Goal: Transaction & Acquisition: Purchase product/service

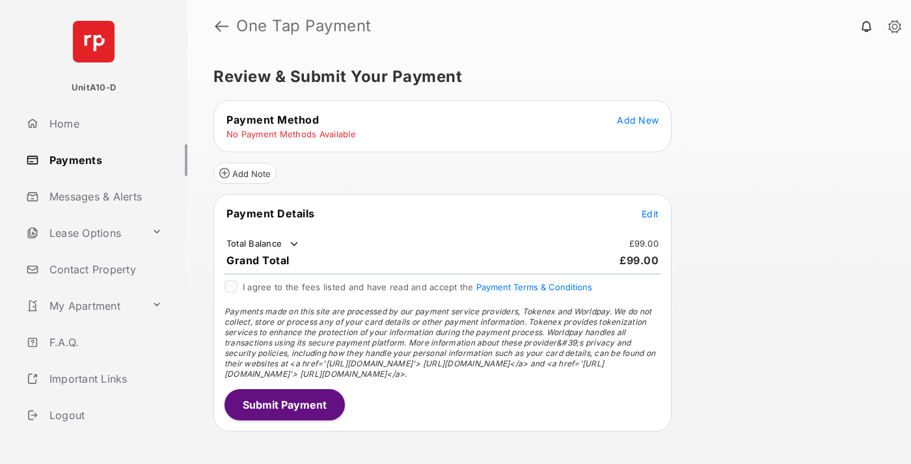
click at [637, 120] on span "Add New" at bounding box center [638, 119] width 42 height 11
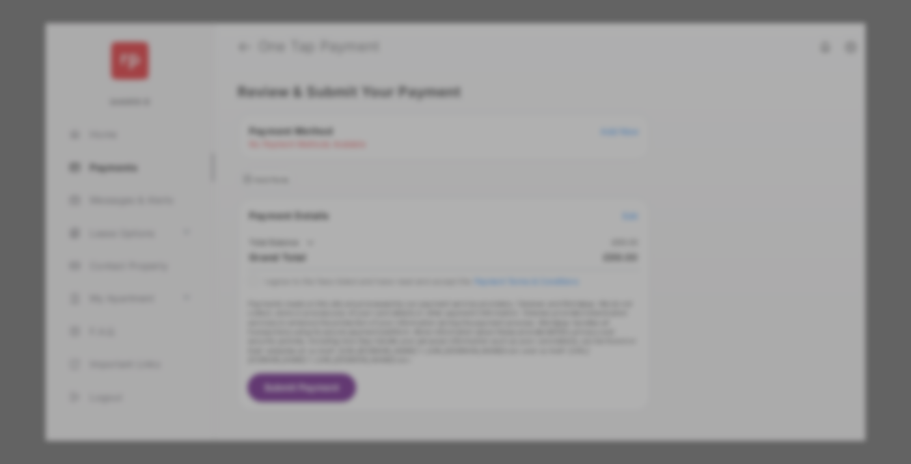
click at [453, 228] on div "BACS Direct Debit" at bounding box center [455, 236] width 291 height 25
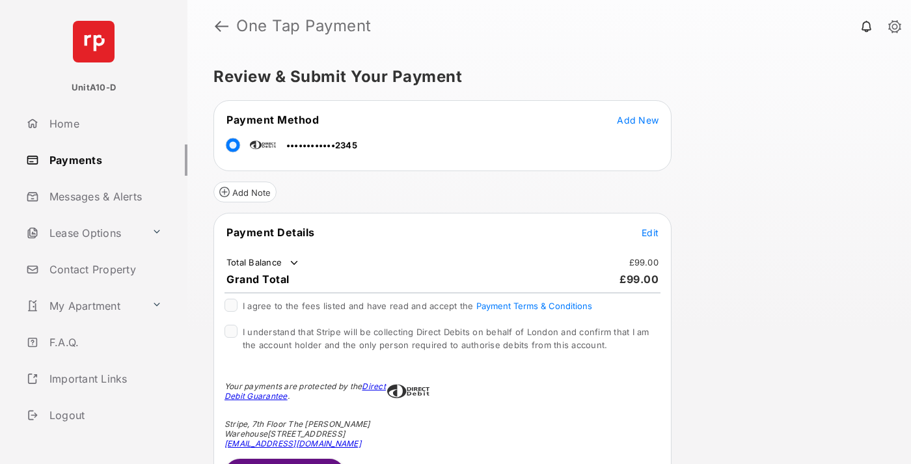
click at [650, 232] on span "Edit" at bounding box center [649, 232] width 17 height 11
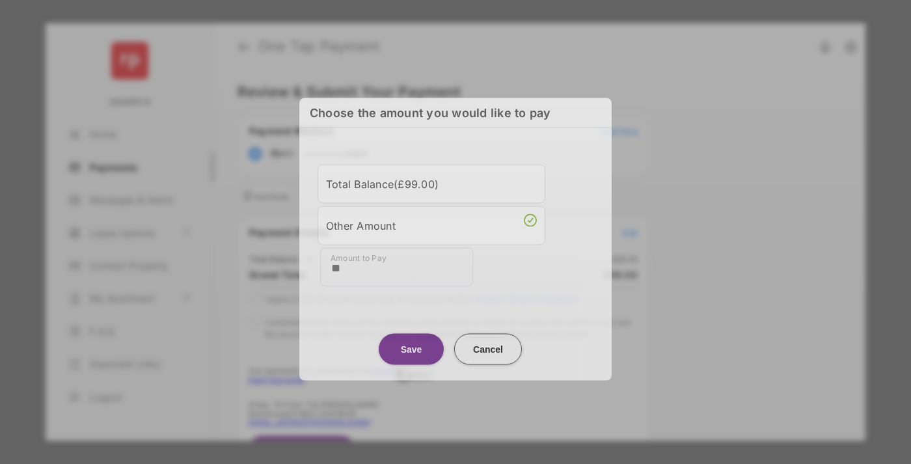
type input "**"
click at [411, 349] on button "Save" at bounding box center [411, 348] width 65 height 31
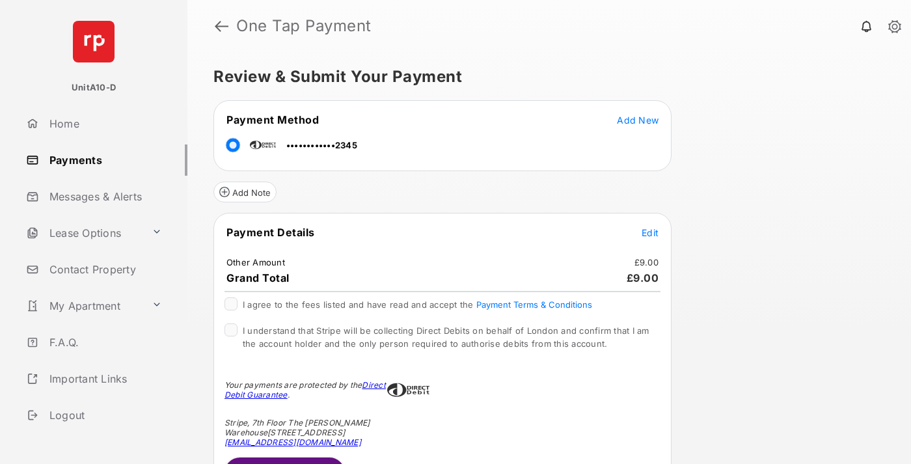
click at [650, 232] on span "Edit" at bounding box center [649, 232] width 17 height 11
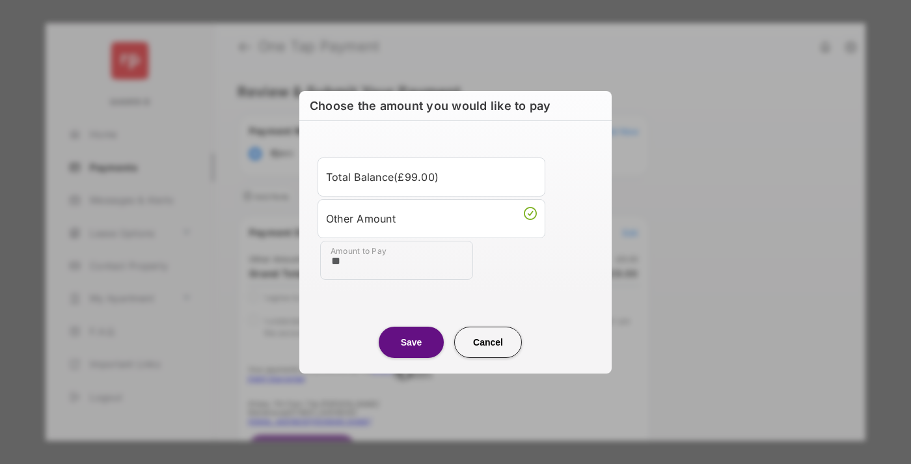
click at [411, 342] on button "Save" at bounding box center [411, 341] width 65 height 31
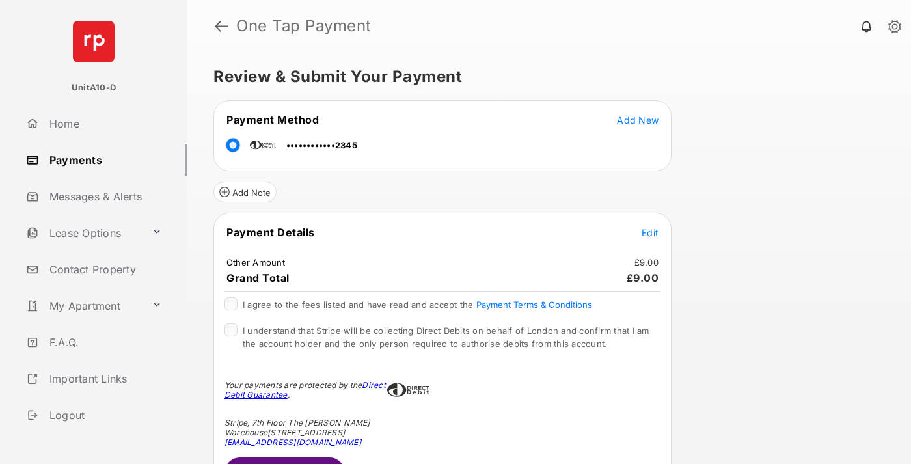
click at [284, 460] on button "Submit Payment" at bounding box center [284, 472] width 120 height 31
